Goal: Check status: Check status

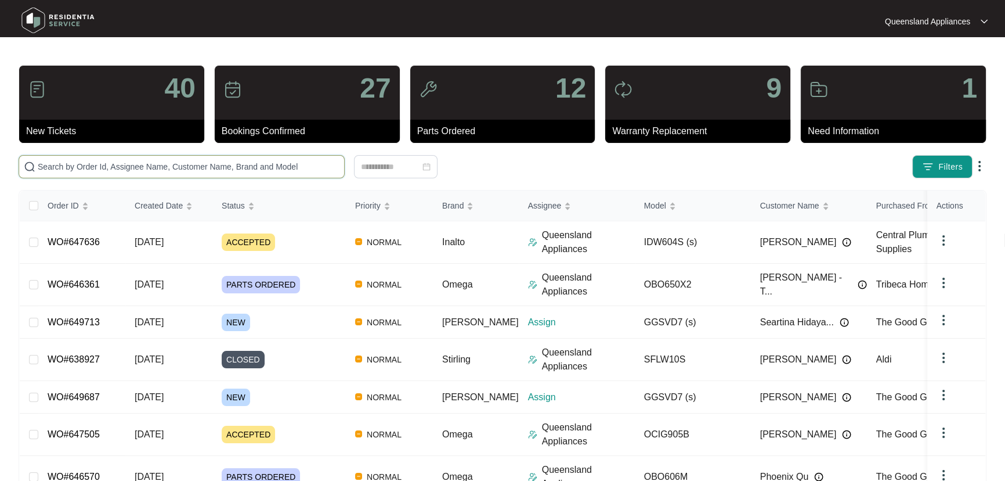
click at [292, 160] on span at bounding box center [182, 166] width 326 height 23
click at [293, 164] on input "text" at bounding box center [189, 166] width 302 height 13
paste input "647636"
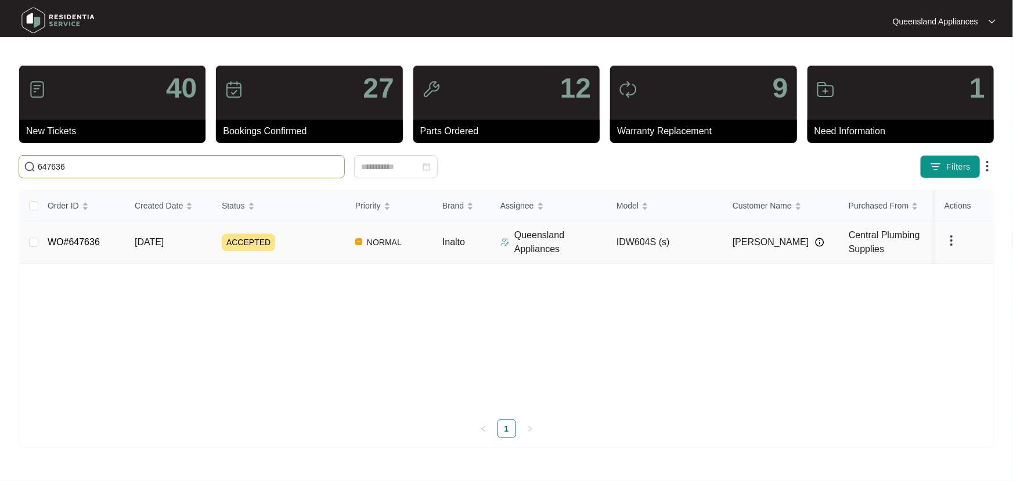
type input "647636"
click at [332, 240] on div "ACCEPTED" at bounding box center [284, 241] width 124 height 17
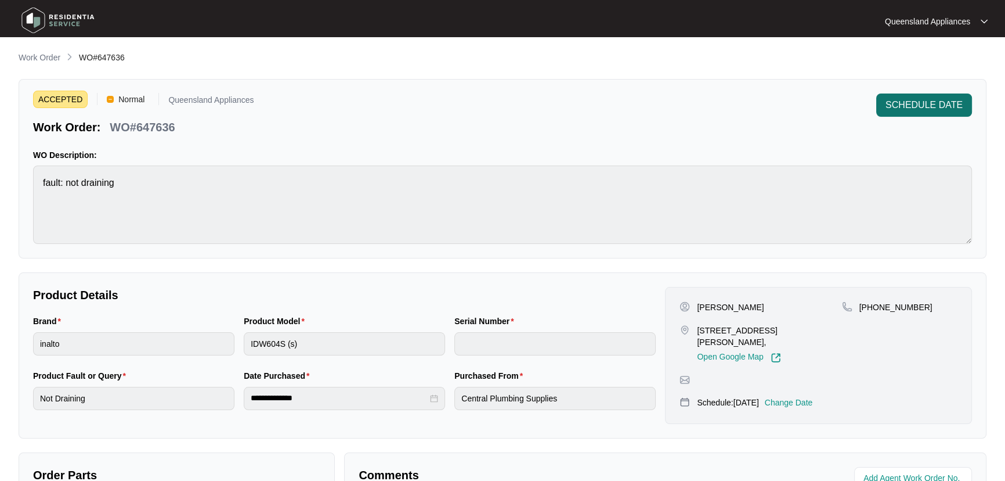
click at [932, 110] on span "SCHEDULE DATE" at bounding box center [924, 105] width 77 height 14
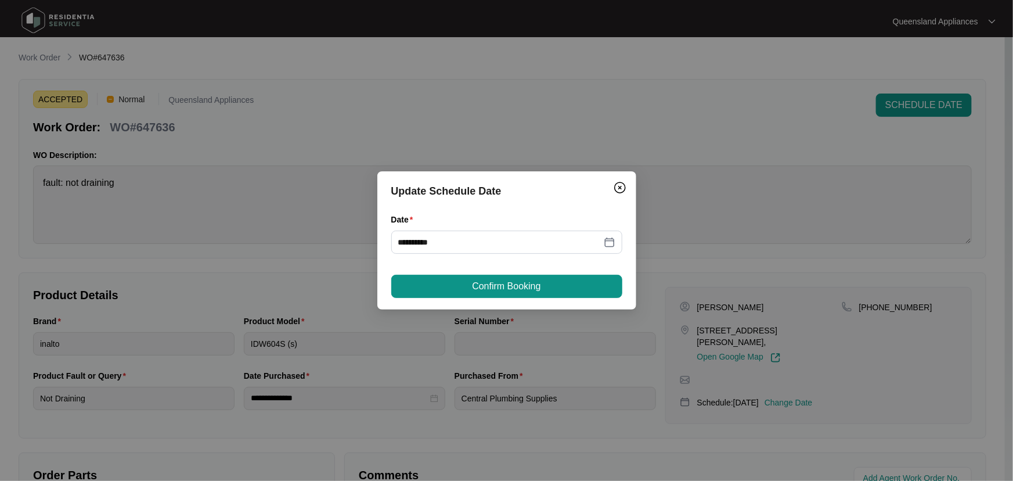
click at [557, 294] on button "Confirm Booking" at bounding box center [506, 286] width 231 height 23
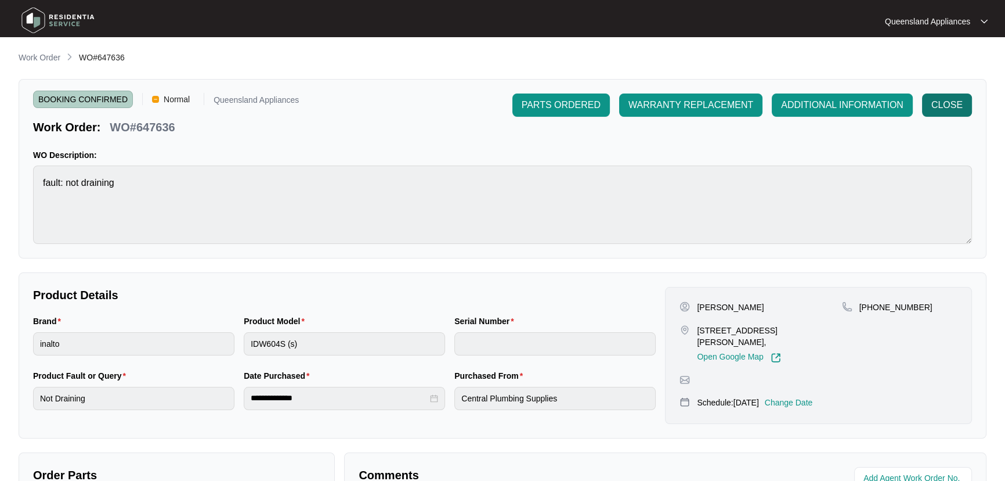
click at [955, 98] on span "CLOSE" at bounding box center [947, 105] width 31 height 14
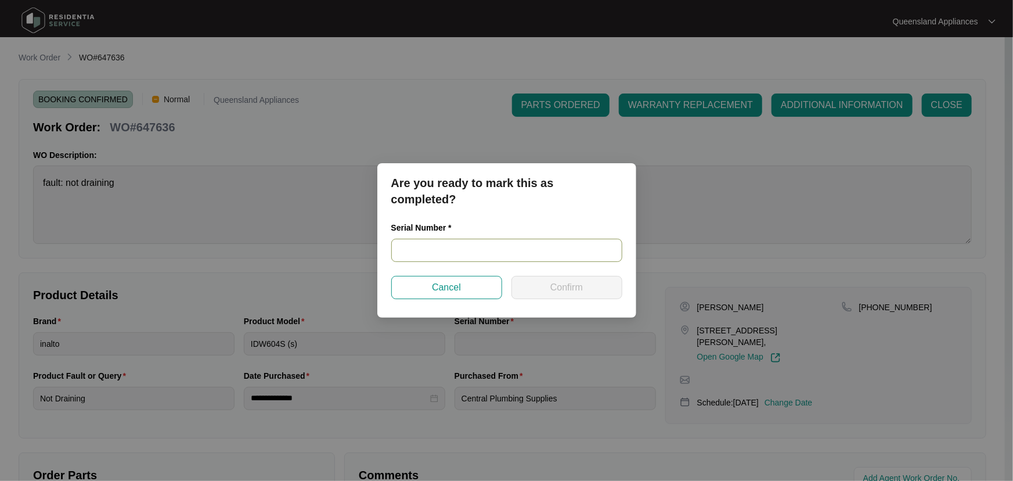
click at [497, 246] on input "text" at bounding box center [506, 250] width 231 height 23
paste input "24115682020200099"
type input "24115682020200099"
click at [569, 284] on span "Confirm" at bounding box center [566, 287] width 33 height 14
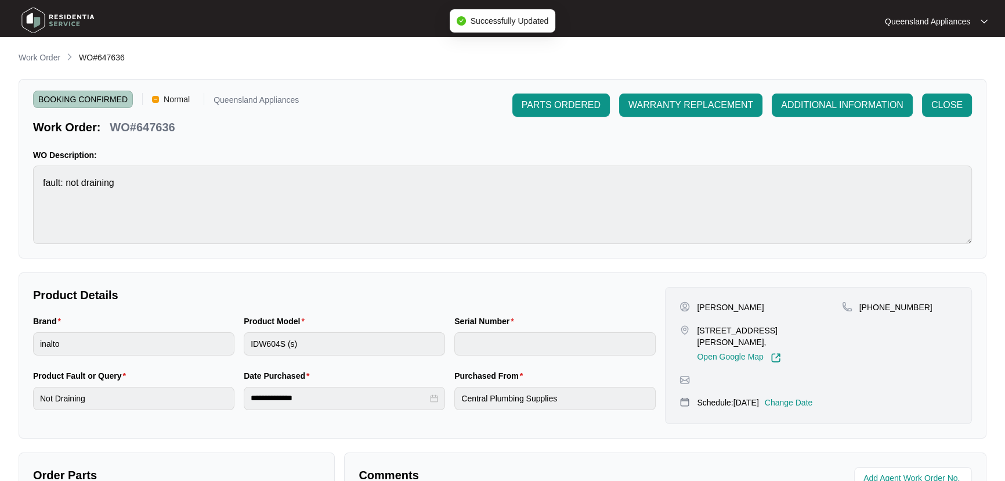
type input "24115682020200099"
